Goal: Transaction & Acquisition: Download file/media

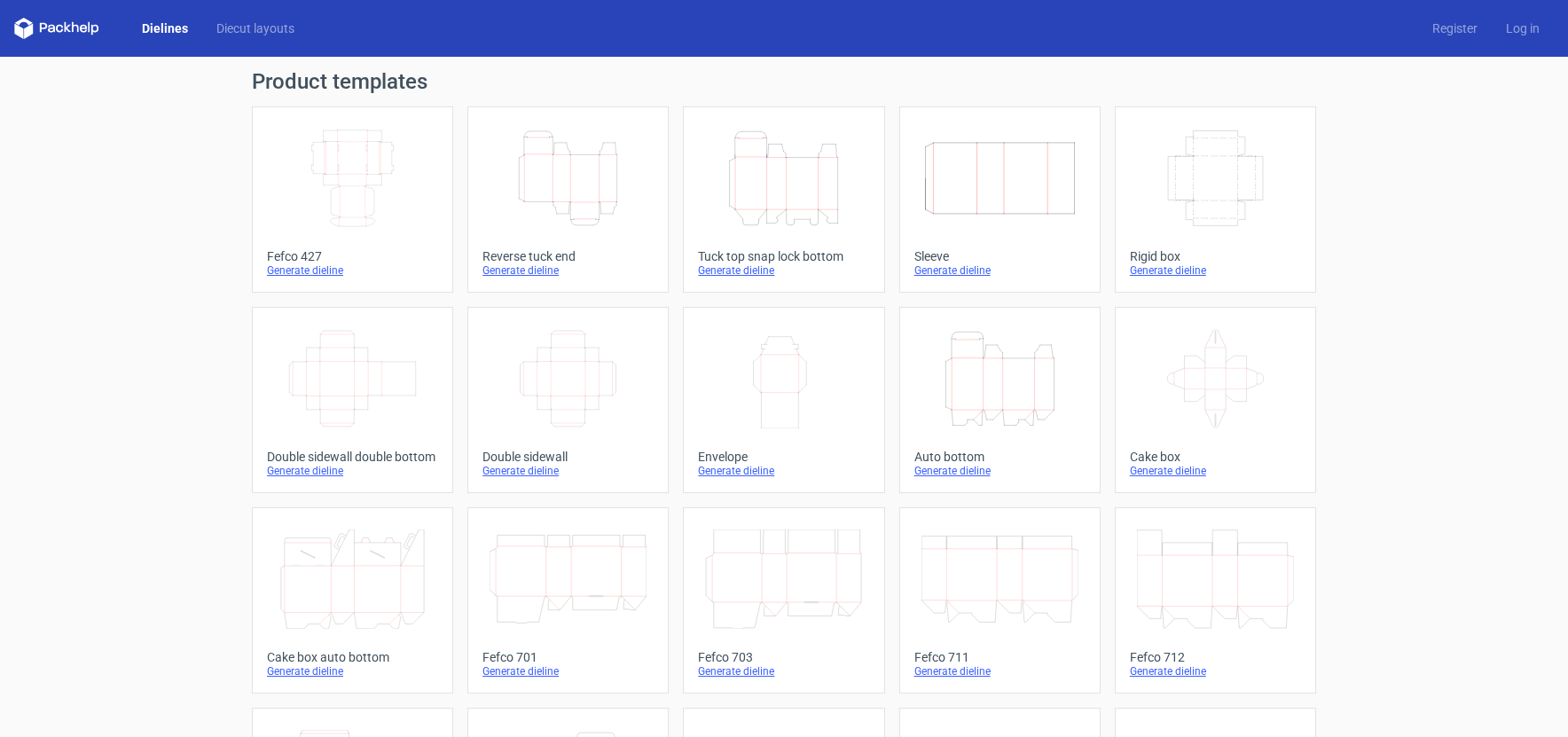
click at [568, 180] on icon "Height Depth Width" at bounding box center [568, 178] width 157 height 99
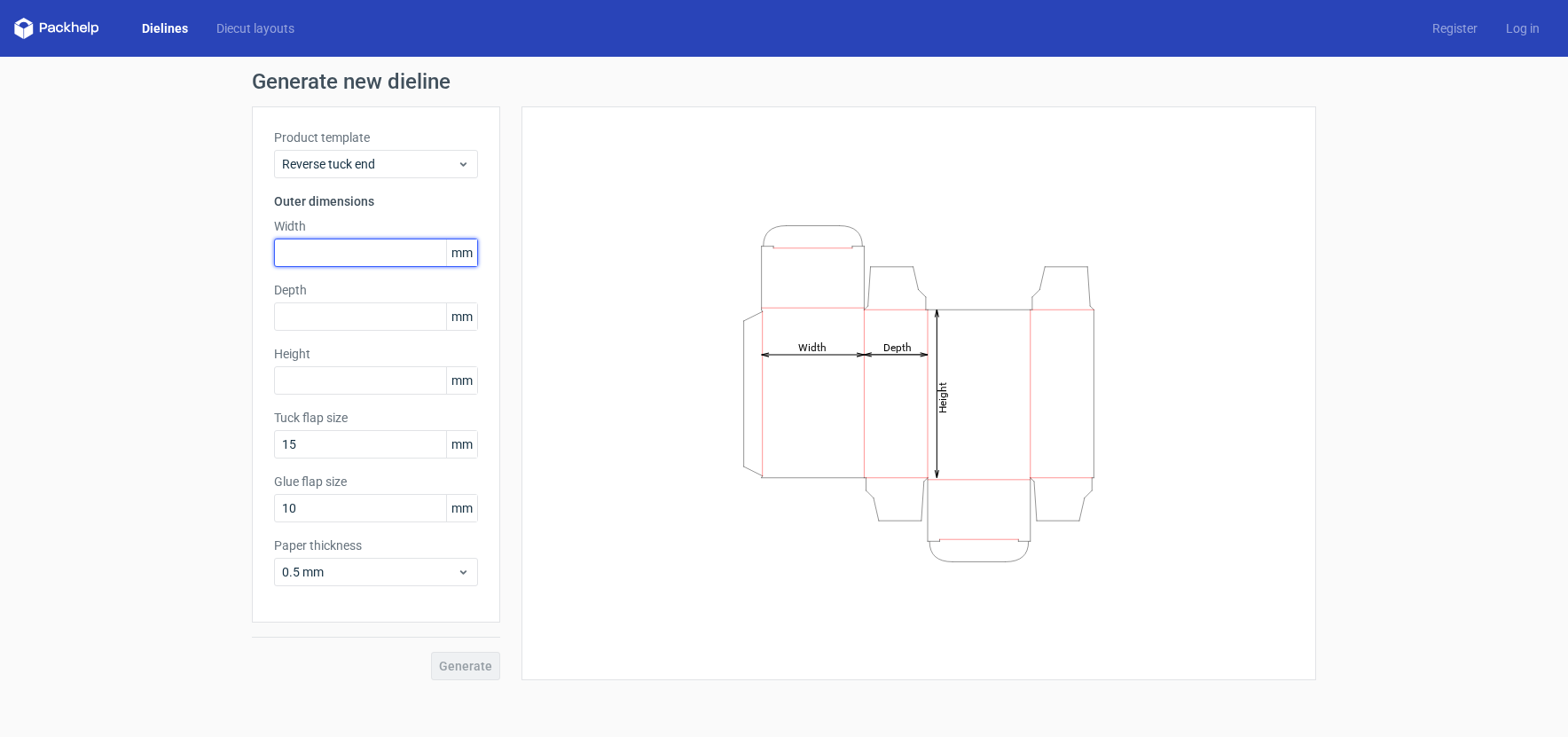
click at [312, 255] on input "text" at bounding box center [375, 253] width 204 height 28
type input "57"
type input "41"
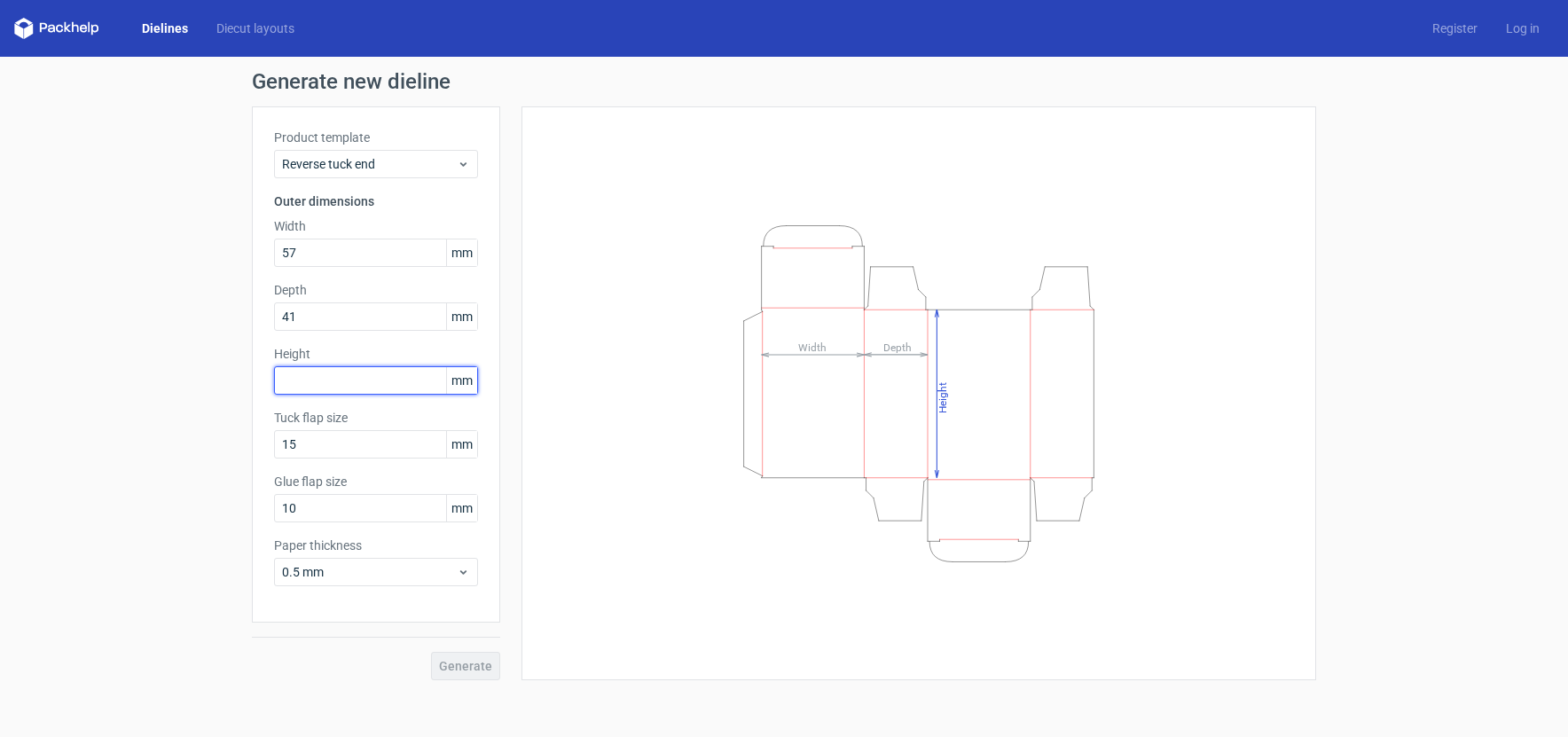
click at [346, 380] on input "text" at bounding box center [375, 381] width 204 height 28
type input "92"
click at [449, 657] on button "Generate" at bounding box center [465, 666] width 69 height 28
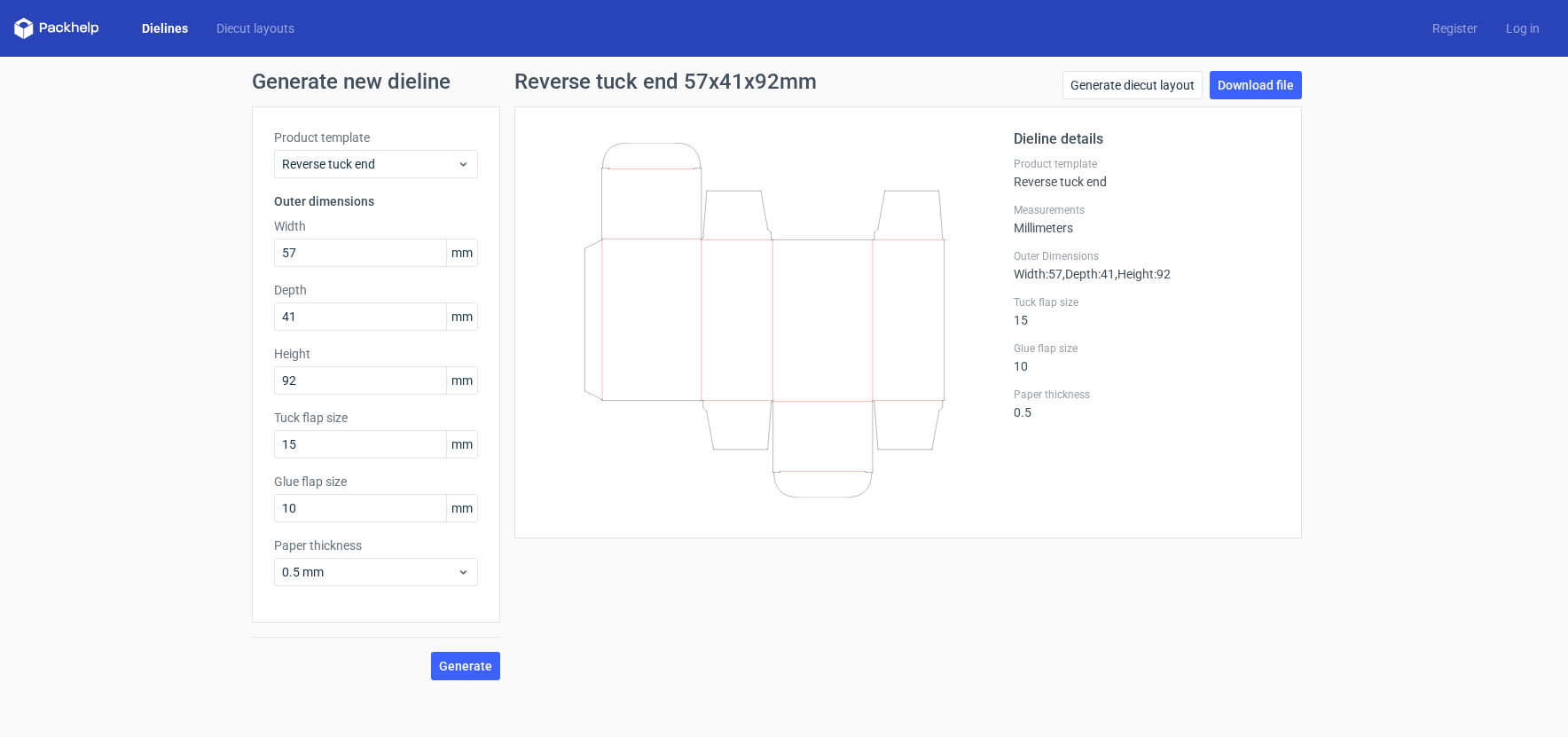
click at [697, 634] on div "Reverse tuck end 57x41x92mm Generate diecut layout Download file Dieline detail…" at bounding box center [908, 375] width 816 height 609
click at [1239, 87] on link "Download file" at bounding box center [1255, 85] width 92 height 28
